Goal: Navigation & Orientation: Find specific page/section

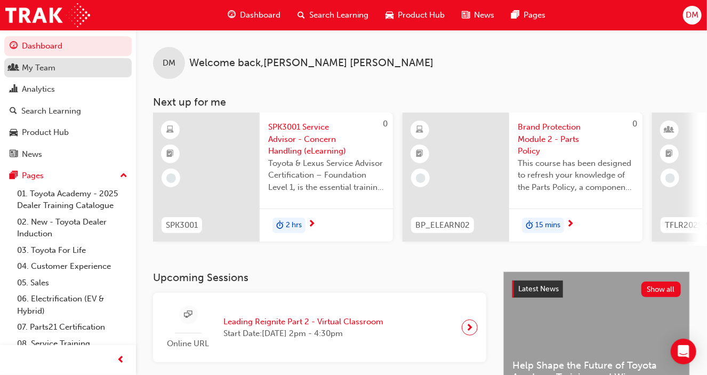
click at [59, 71] on div "My Team" at bounding box center [68, 67] width 117 height 13
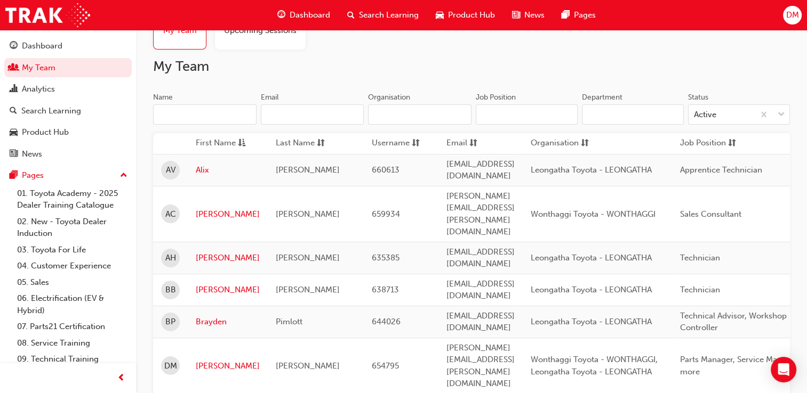
scroll to position [40, 0]
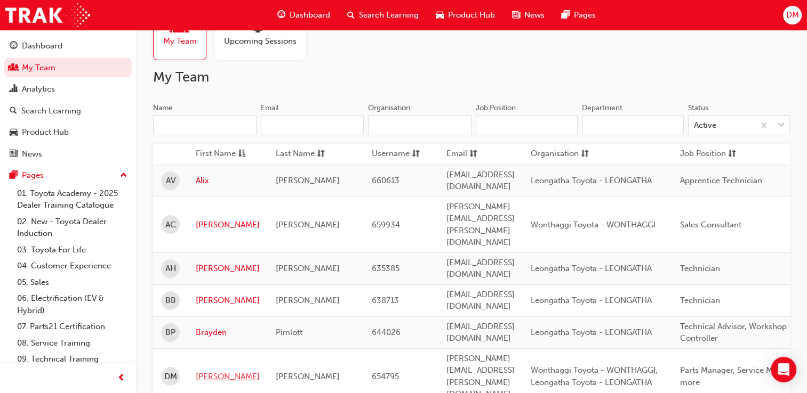
click at [203, 371] on link "[PERSON_NAME]" at bounding box center [228, 377] width 64 height 12
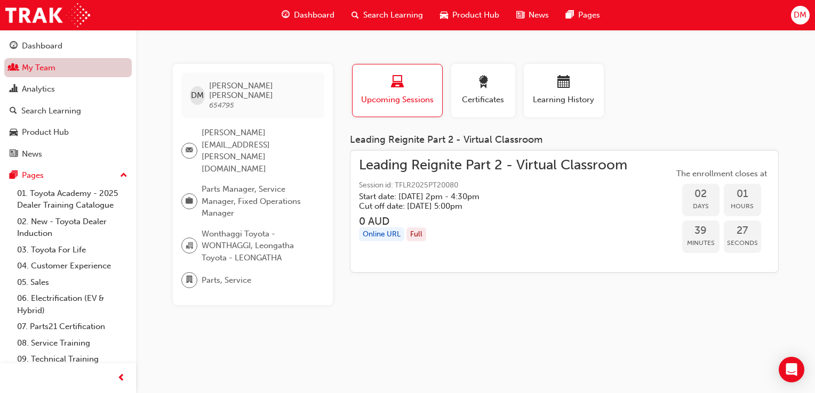
click at [26, 70] on link "My Team" at bounding box center [67, 68] width 127 height 20
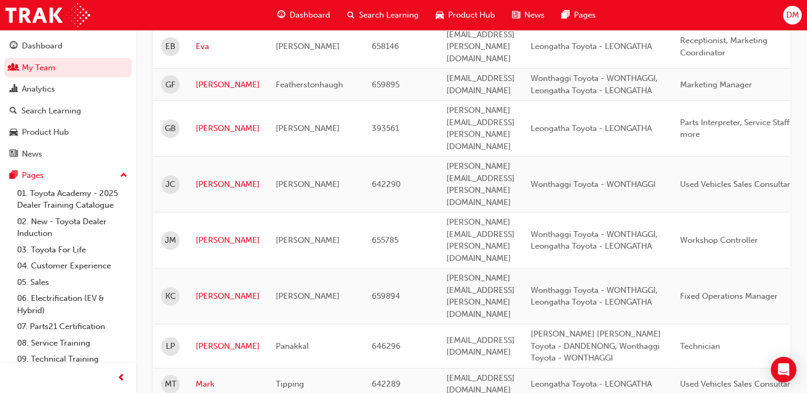
scroll to position [480, 0]
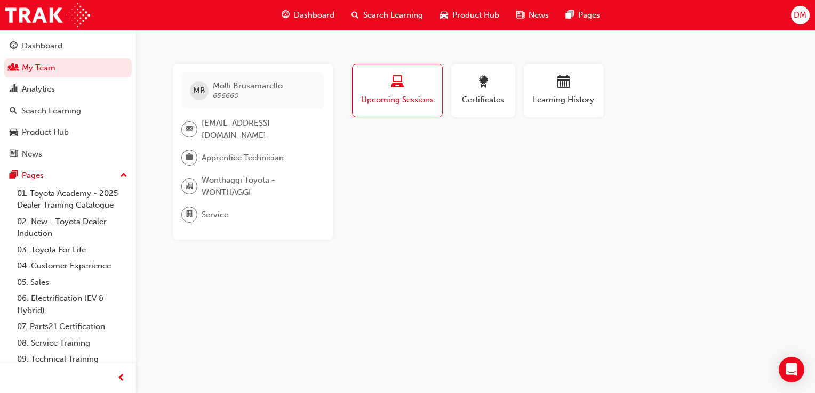
click at [403, 99] on span "Upcoming Sessions" at bounding box center [397, 100] width 74 height 12
click at [401, 93] on div "Upcoming Sessions" at bounding box center [397, 91] width 74 height 30
click at [551, 104] on span "Learning History" at bounding box center [564, 100] width 64 height 12
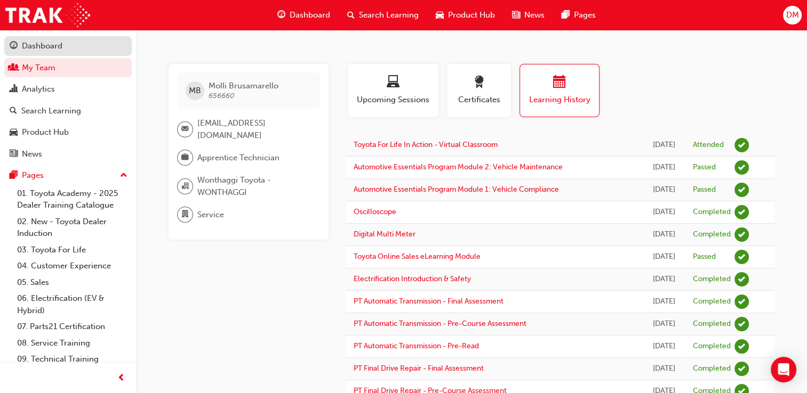
click at [59, 47] on div "Dashboard" at bounding box center [42, 46] width 41 height 12
